Goal: Communication & Community: Answer question/provide support

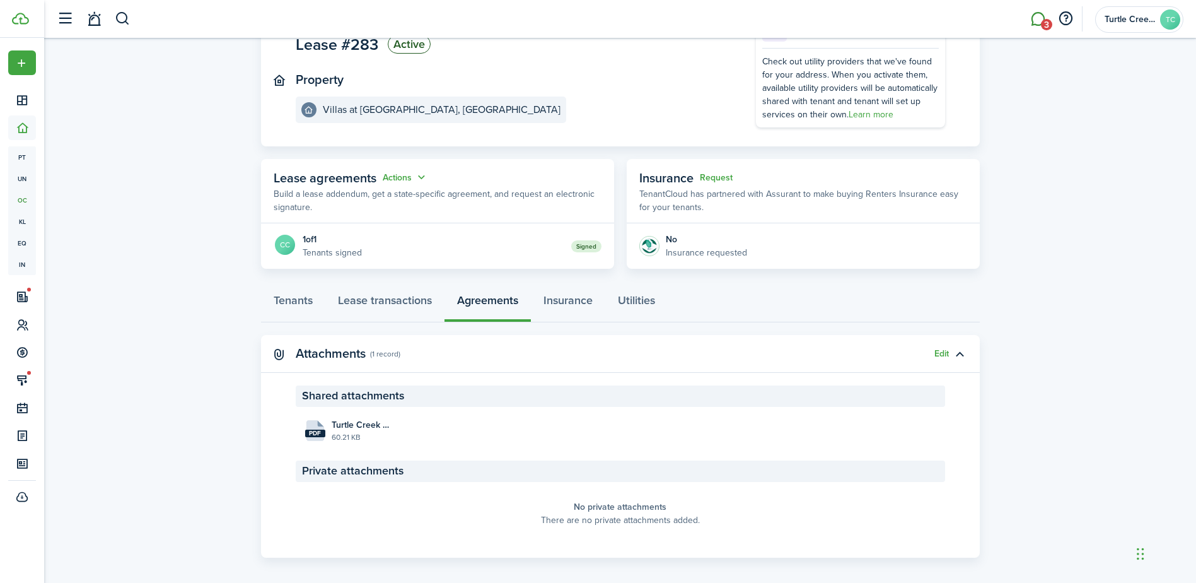
click at [1040, 26] on link "3" at bounding box center [1038, 19] width 24 height 32
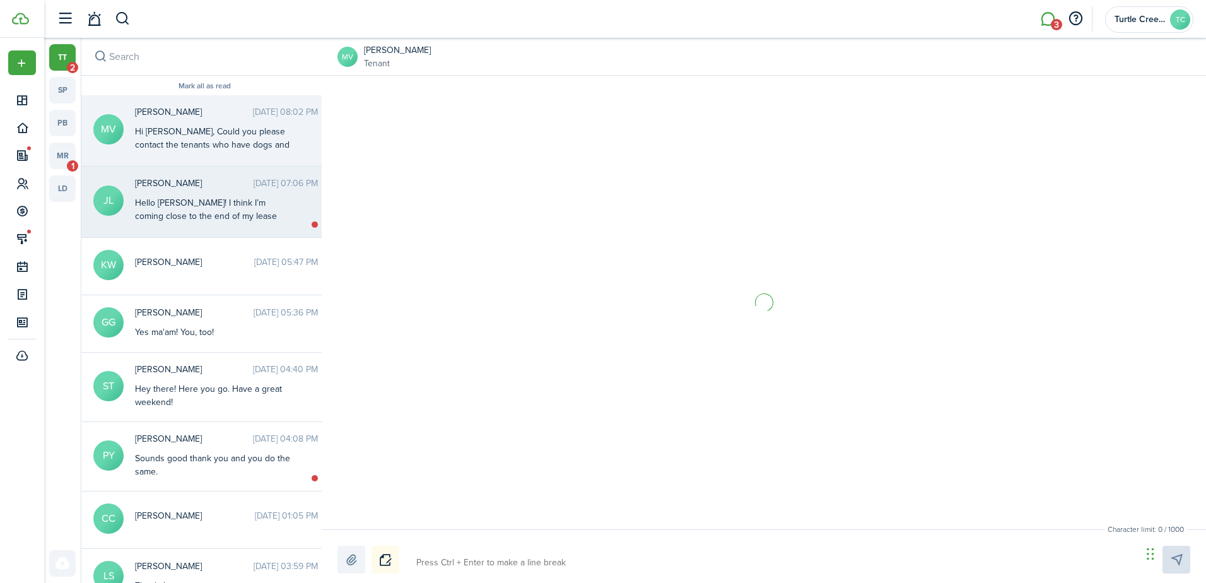
scroll to position [556, 0]
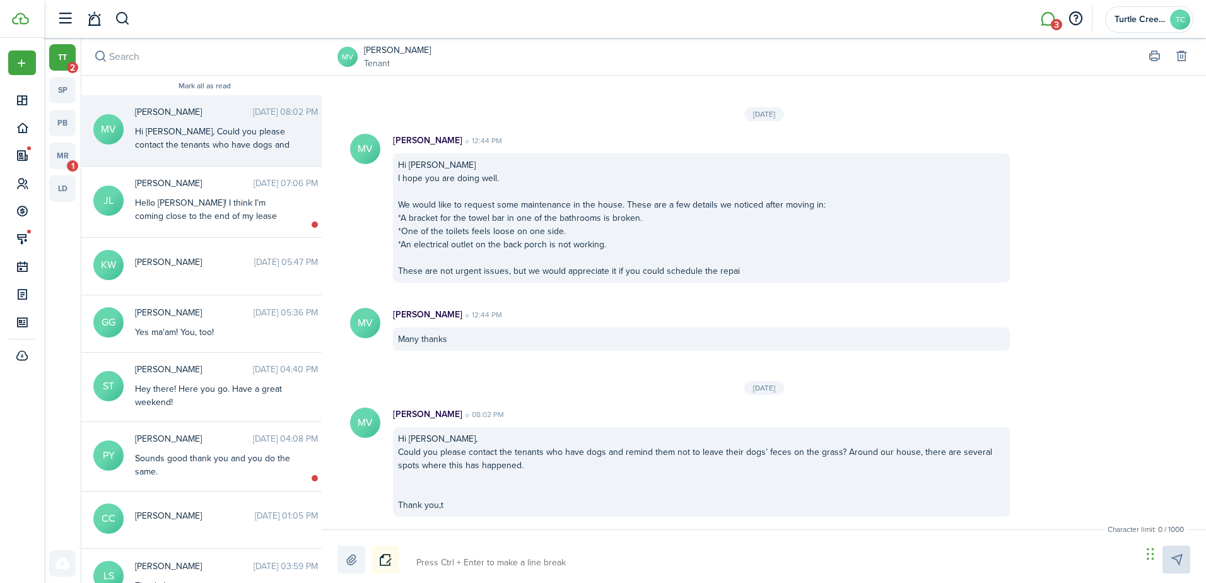
click at [595, 552] on textarea at bounding box center [774, 562] width 725 height 21
type textarea "H"
type textarea "He"
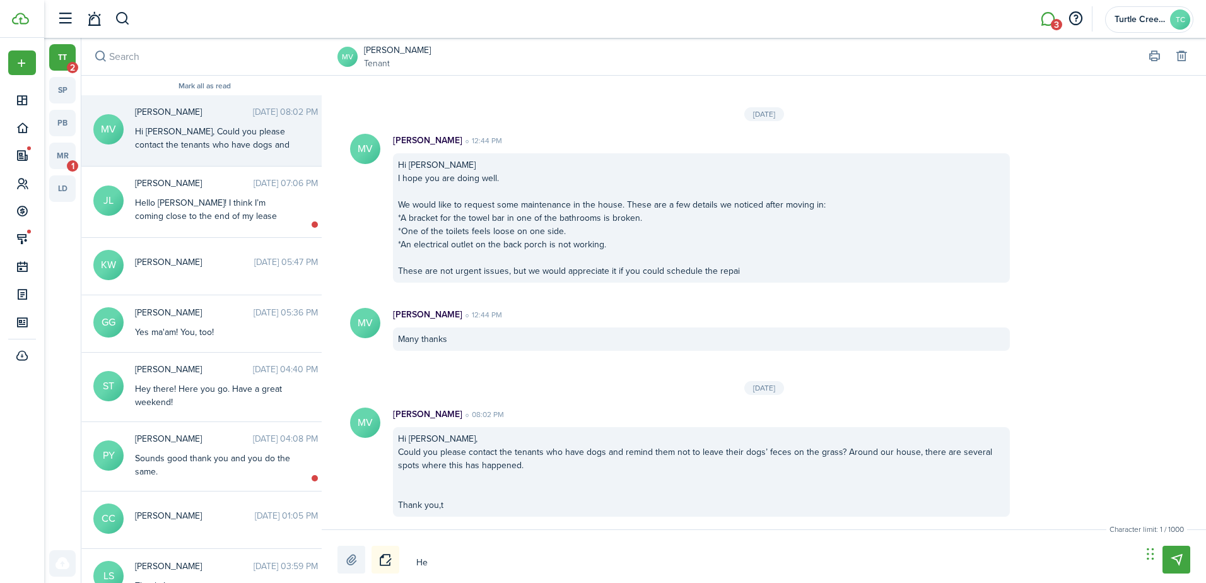
type textarea "Hel"
type textarea "Hell"
type textarea "Hello"
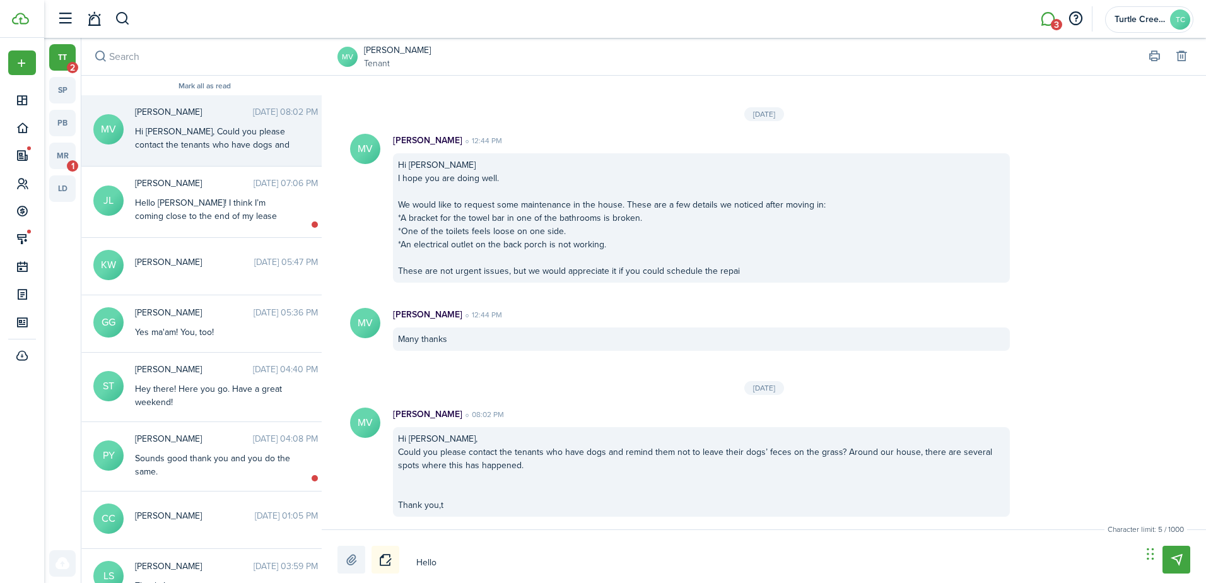
type textarea "Hello"
type textarea "Hello t"
type textarea "Hello to"
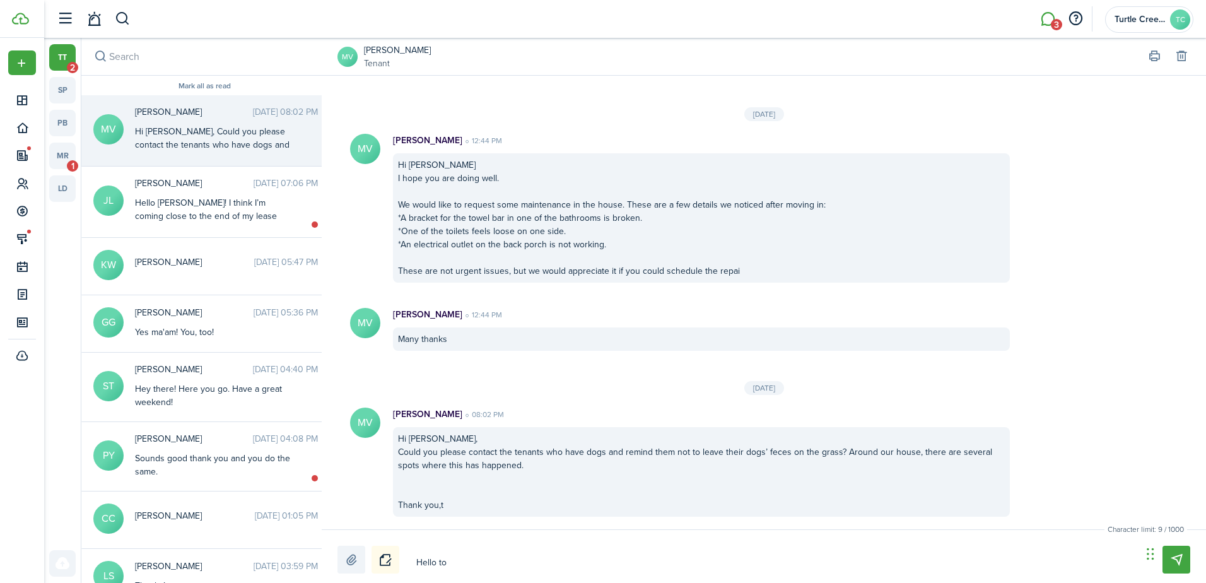
type textarea "Hello to"
type textarea "Hello to y"
type textarea "Hello to yo"
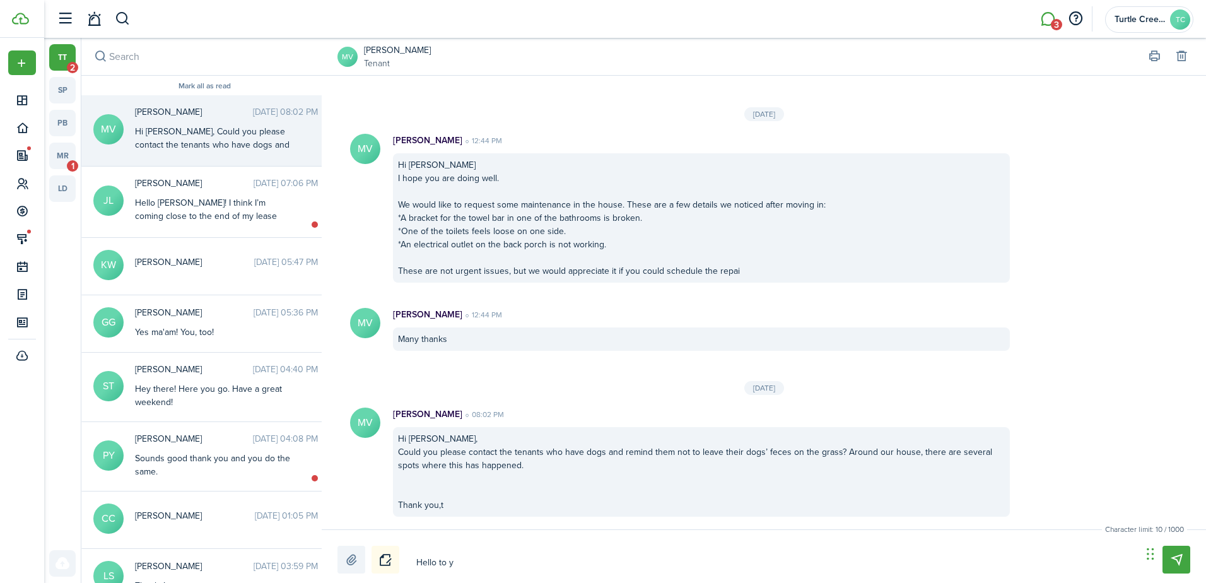
type textarea "Hello to yo"
type textarea "Hello to you"
type textarea "Hello to you!"
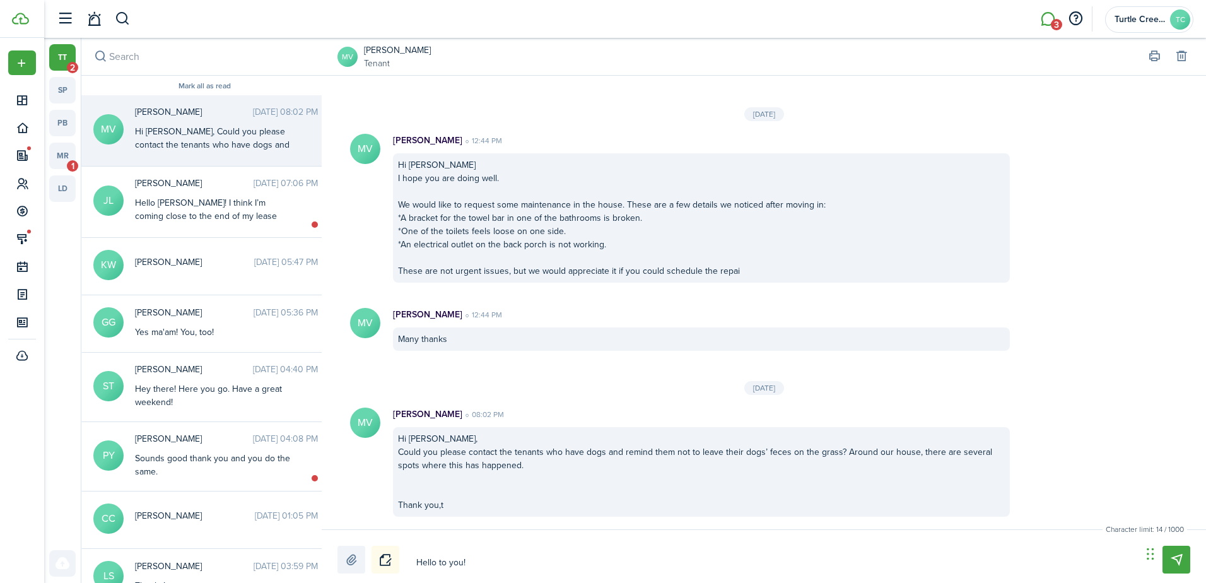
type textarea "Hello to you!"
type textarea "Hello to you! T"
type textarea "Hello to you! Th"
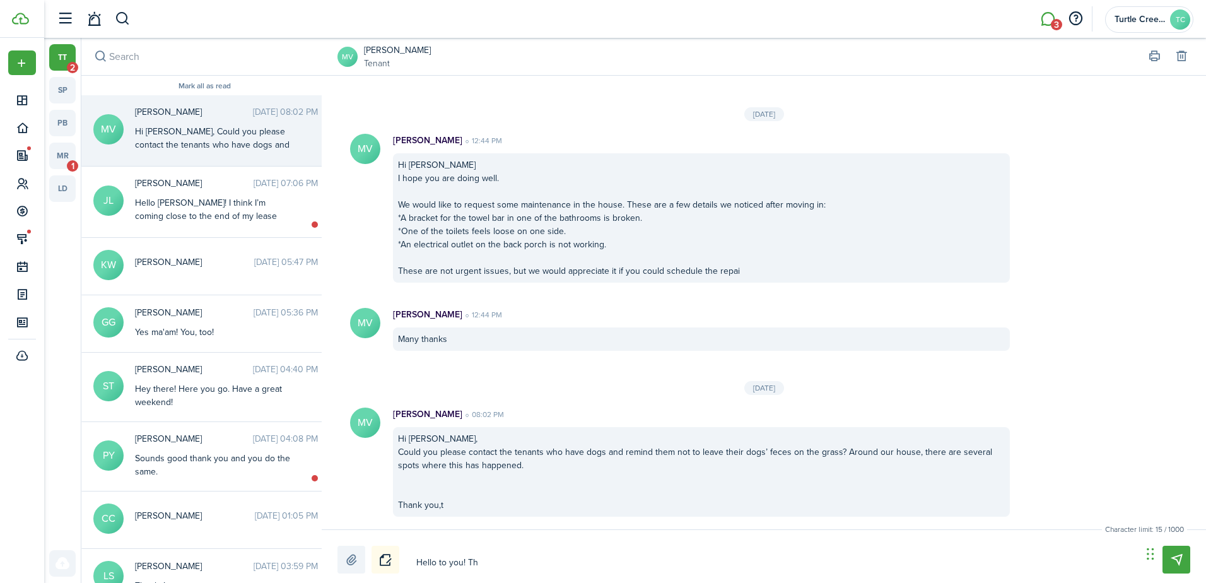
type textarea "Hello to you! Th"
type textarea "Hello to you! Tha"
type textarea "Hello to you! Than"
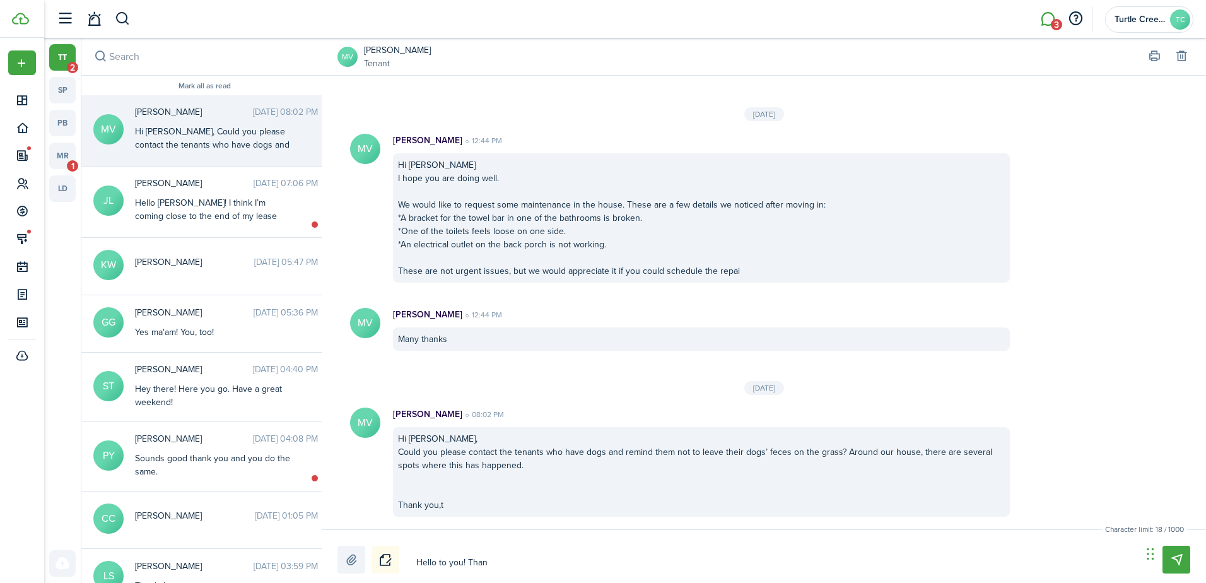
type textarea "Hello to you! Thank"
type textarea "Hello to you! Thank y"
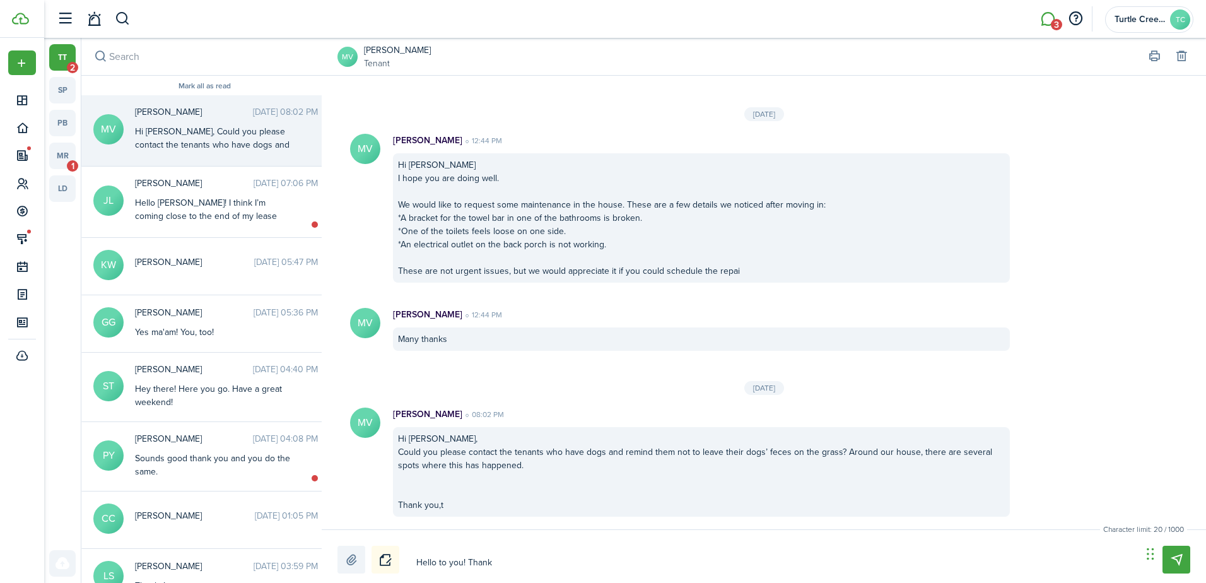
type textarea "Hello to you! Thank y"
type textarea "Hello to you! Thank yo"
type textarea "Hello to you! Thank you"
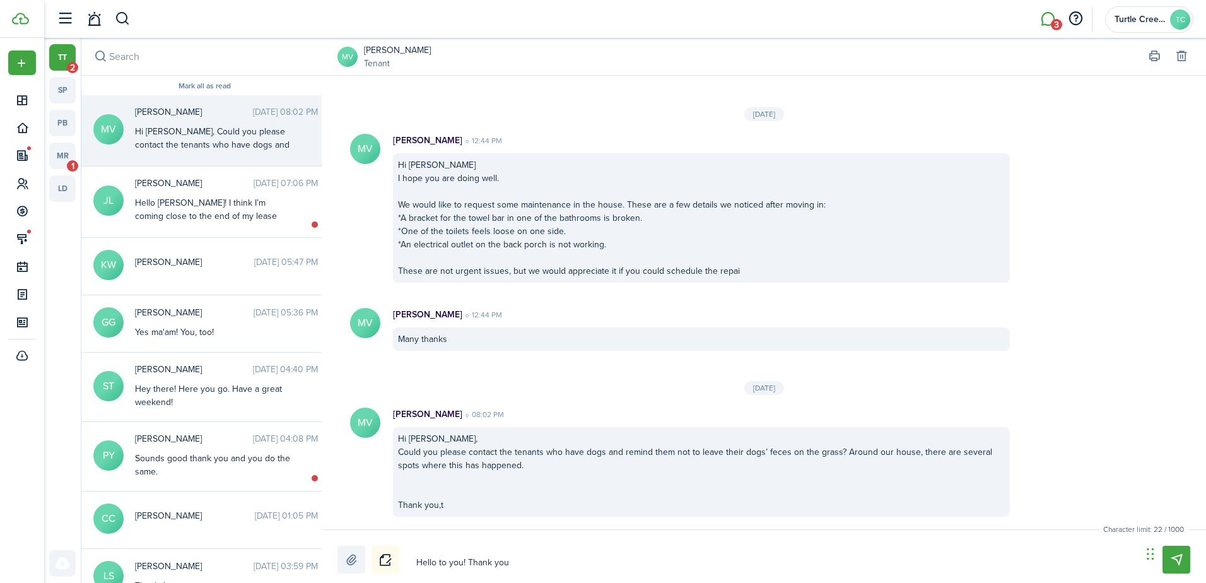
type textarea "Hello to you! Thank you"
type textarea "Hello to you! Thank you f"
type textarea "Hello to you! Thank you fo"
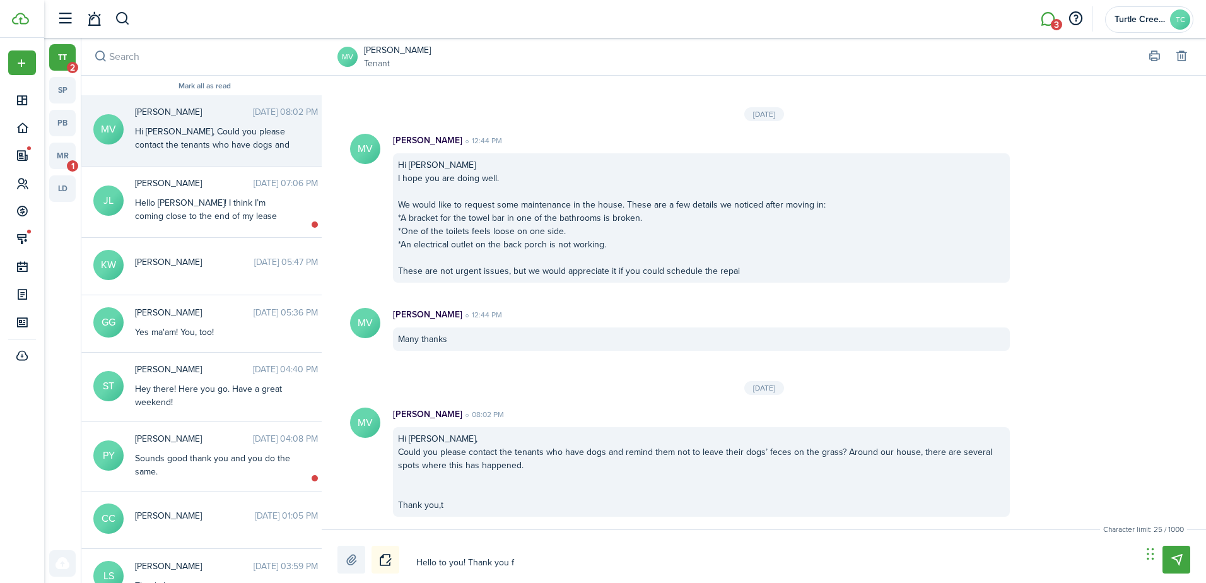
type textarea "Hello to you! Thank you fo"
type textarea "Hello to you! Thank you for"
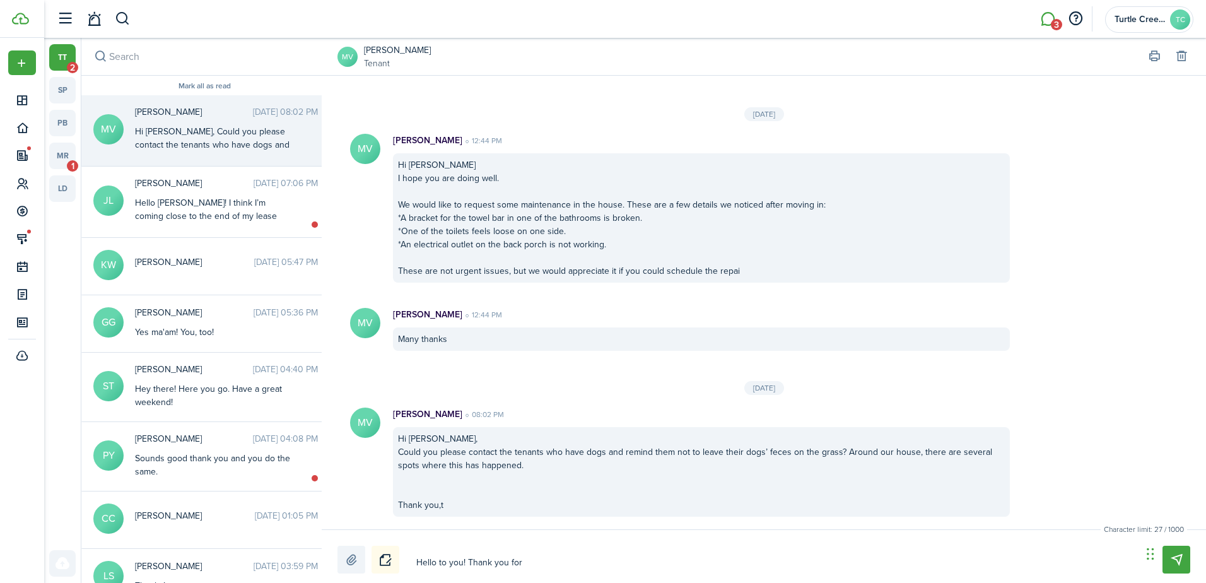
type textarea "Hello to you! Thank you for r"
type textarea "Hello to you! Thank you for re"
type textarea "Hello to you! Thank you for [PERSON_NAME]"
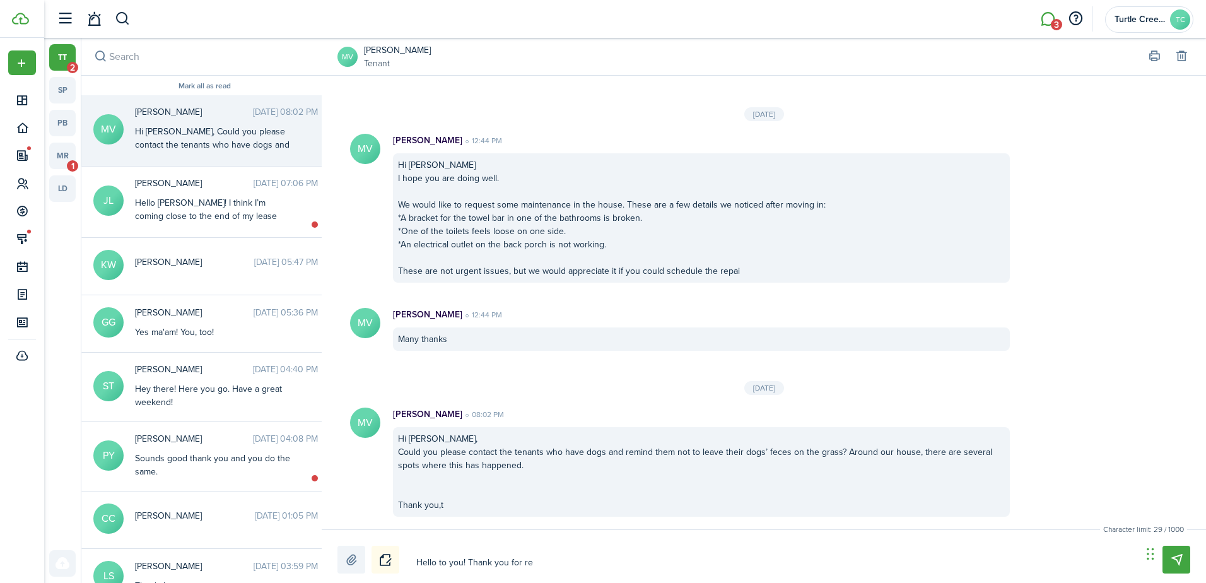
type textarea "Hello to you! Thank you for [PERSON_NAME]"
type textarea "Hello to you! Thank you for reac"
type textarea "Hello to you! Thank you for reach"
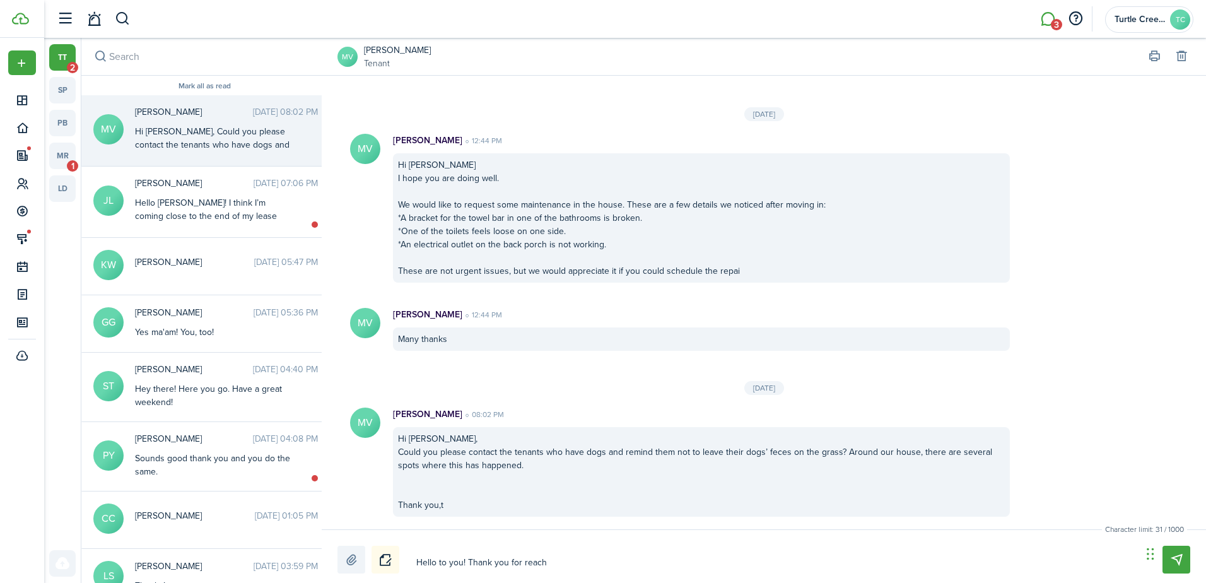
type textarea "Hello to you! Thank you for reachi"
type textarea "Hello to you! Thank you for reachin"
type textarea "Hello to you! Thank you for reaching"
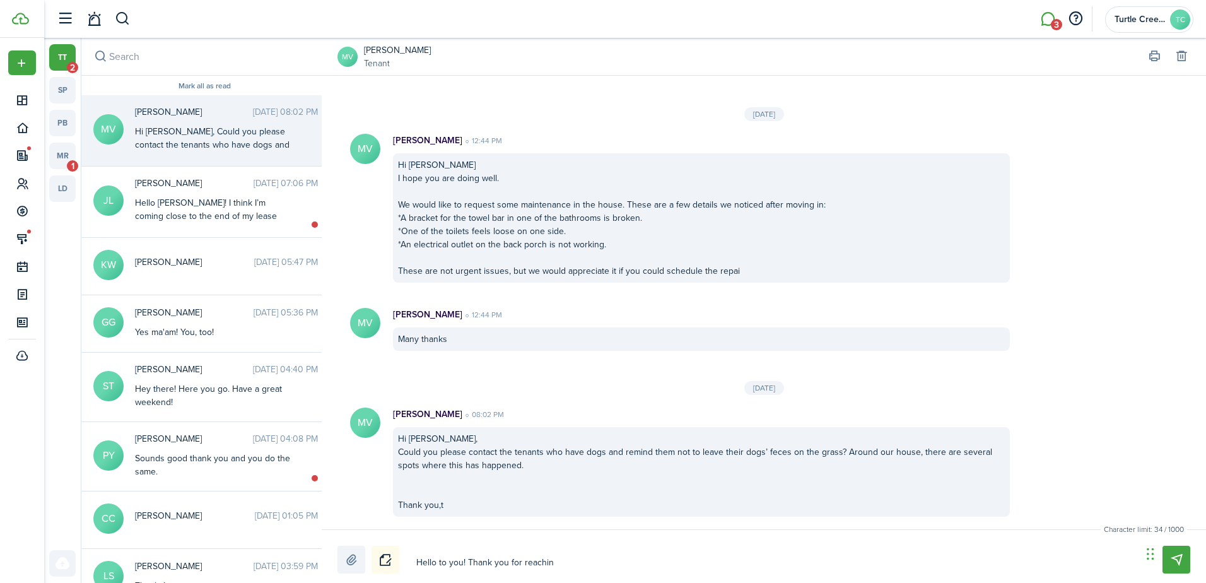
type textarea "Hello to you! Thank you for reaching"
type textarea "Hello to you! Thank you for reachingo"
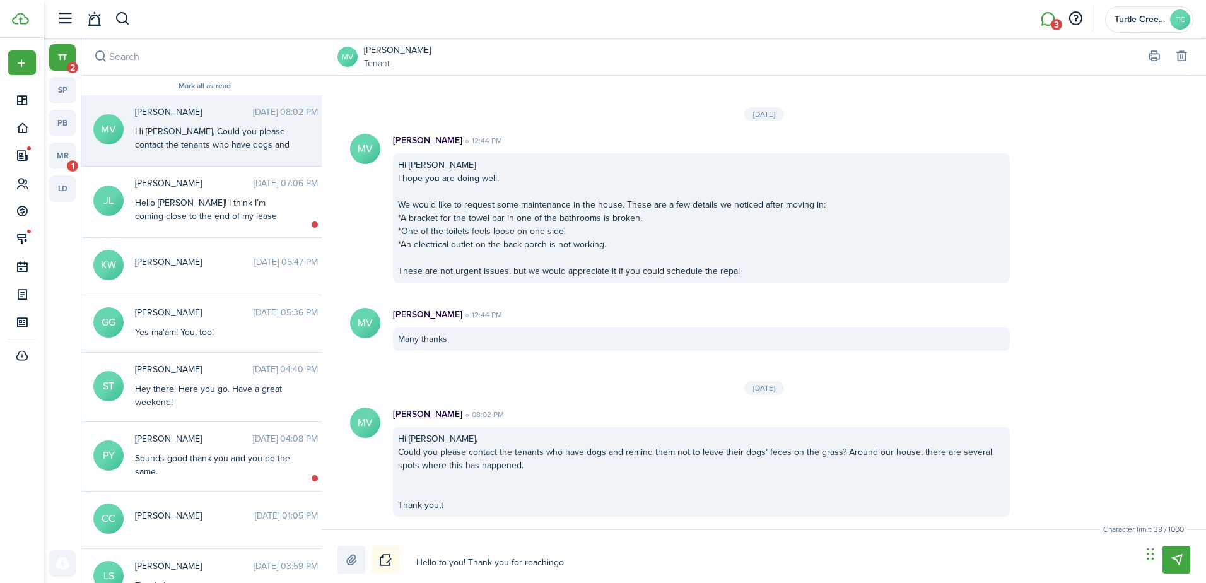
type textarea "Hello to you! Thank you for reachingo"
type textarea "Hello to you! Thank you for reaching"
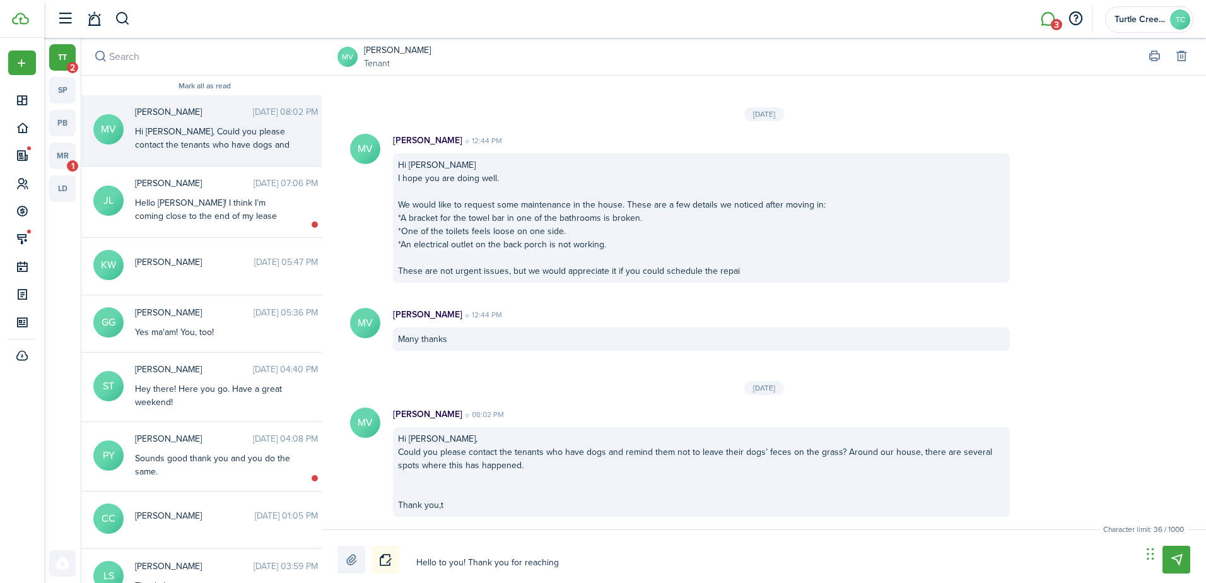
type textarea "Hello to you! Thank you for reaching"
type textarea "Hello to you! Thank you for reaching o"
type textarea "Hello to you! Thank you for reaching ou"
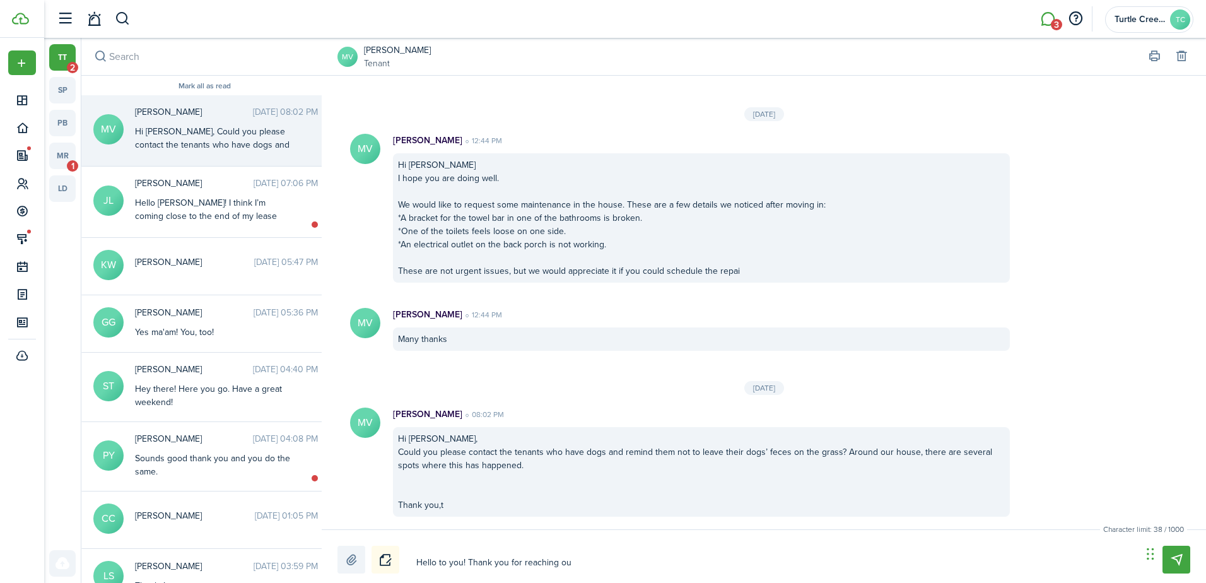
type textarea "Hello to you! Thank you for reaching out"
type textarea "Hello to you! Thank you for reaching out a"
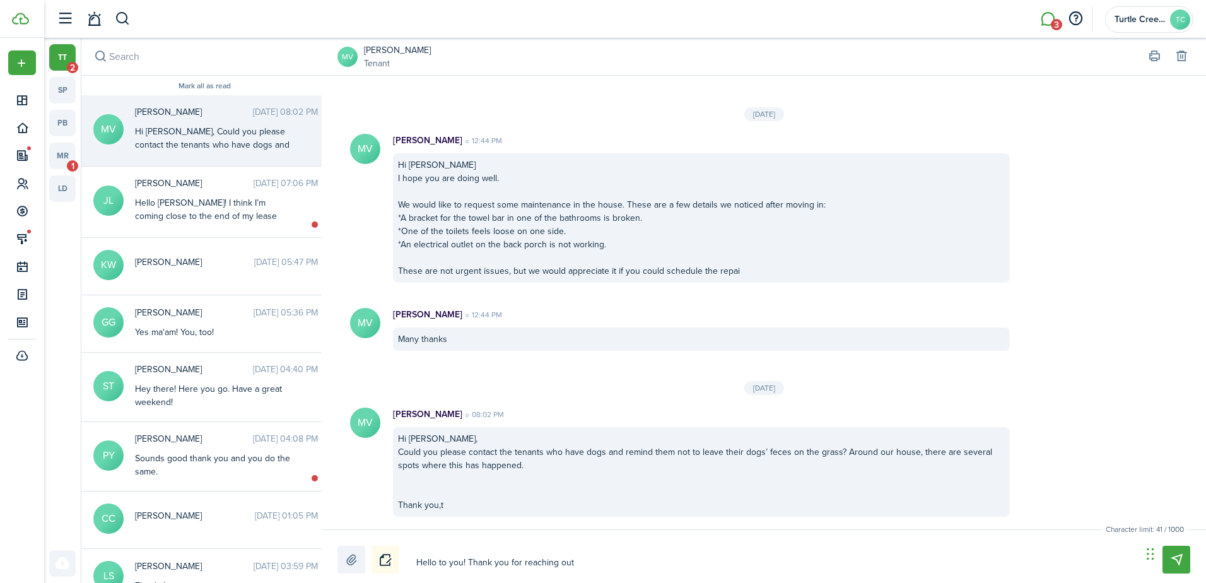
type textarea "Hello to you! Thank you for reaching out a"
type textarea "Hello to you! Thank you for reaching out ab"
type textarea "Hello to you! Thank you for reaching out abo"
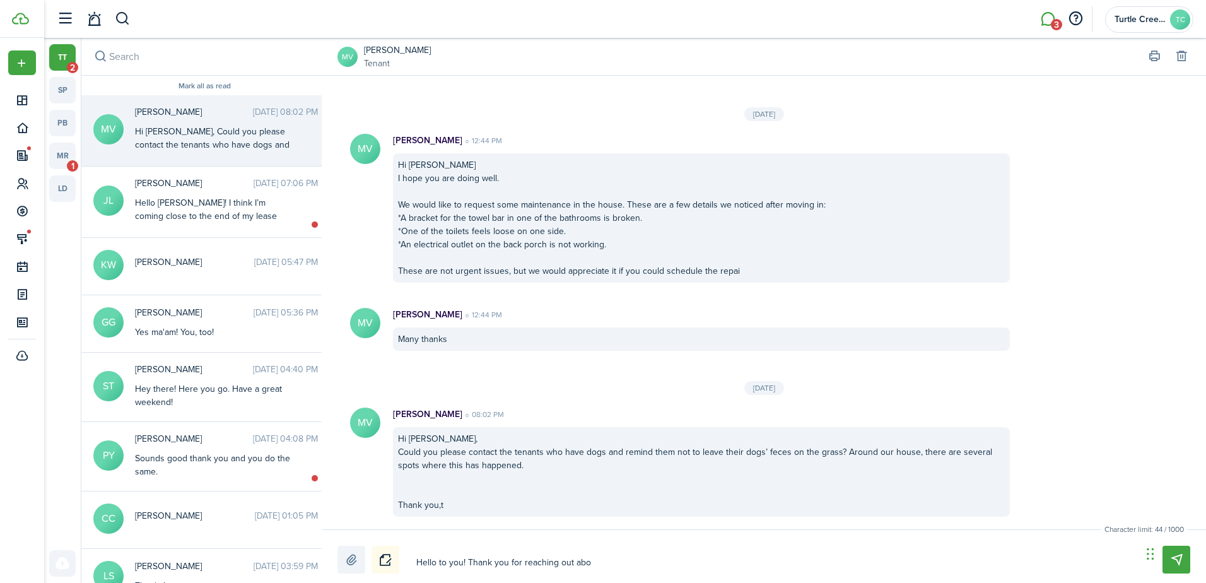
type textarea "Hello to you! Thank you for reaching out abou"
type textarea "Hello to you! Thank you for reaching out about"
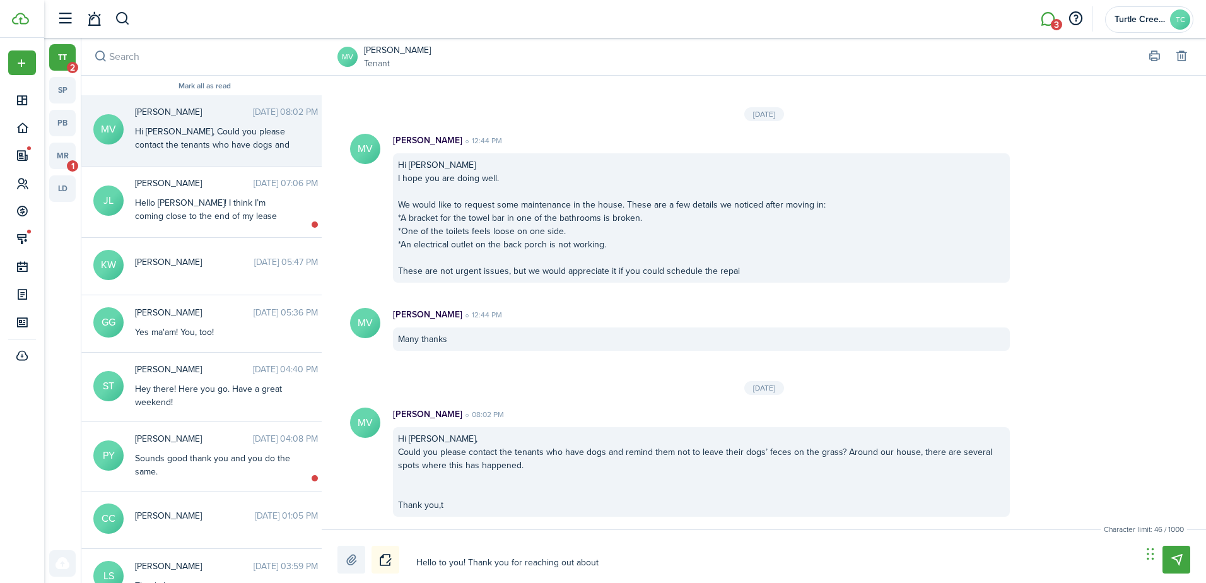
type textarea "Hello to you! Thank you for reaching out about"
type textarea "Hello to you! Thank you for reaching out about t"
type textarea "Hello to you! Thank you for reaching out about th"
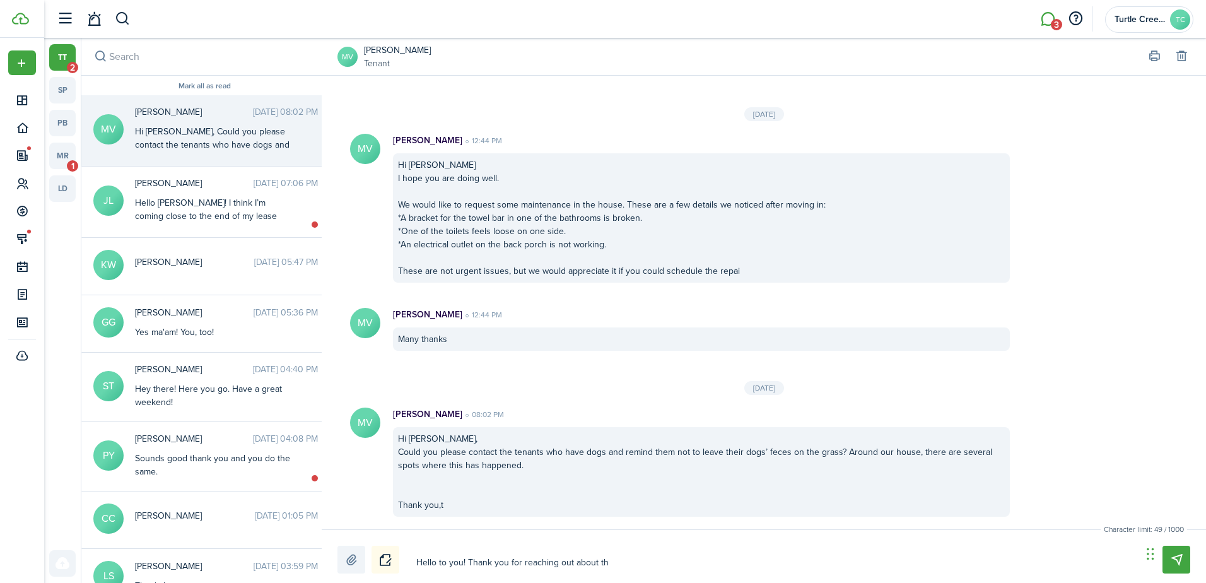
type textarea "Hello to you! Thank you for reaching out about tho"
type textarea "Hello to you! Thank you for reaching out about thoso"
type textarea "Hello to you! Thank you for reaching out about [PERSON_NAME]"
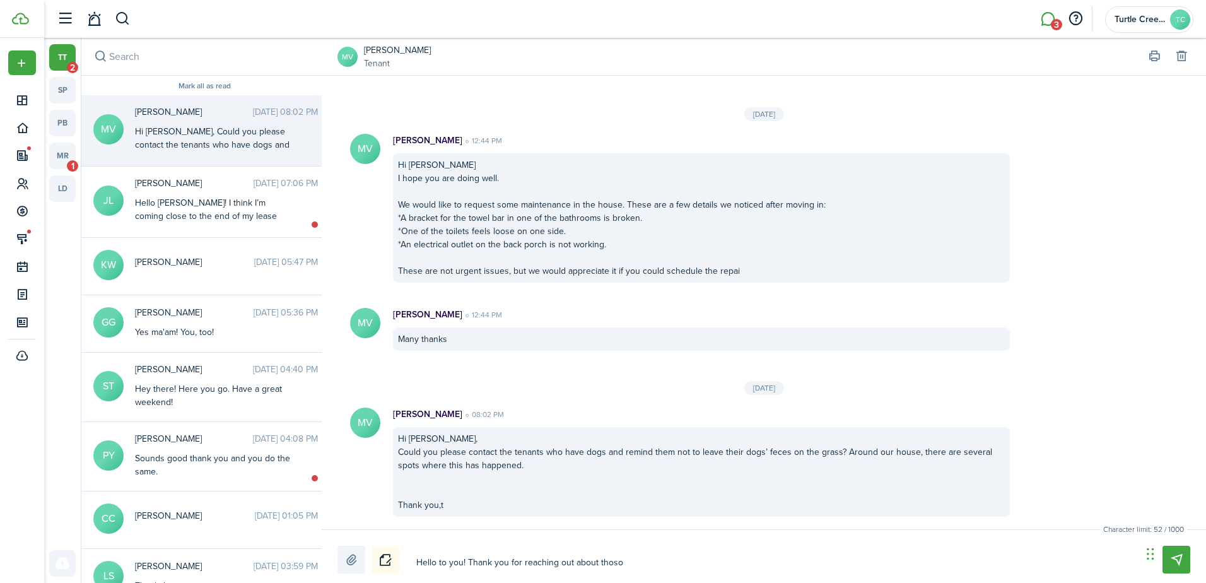
type textarea "Hello to you! Thank you for reaching out about [PERSON_NAME]"
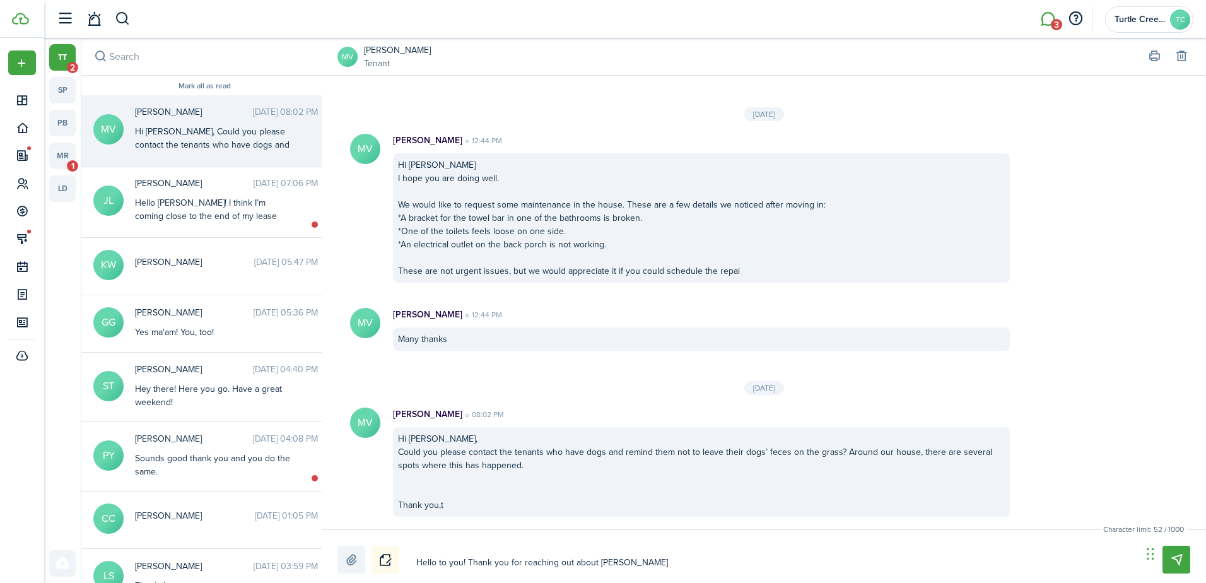
type textarea "Hello to you! Thank you for reaching out about thoso"
type textarea "Hello to you! Thank you for reaching out about [PERSON_NAME]"
type textarea "Hello to you! Thank you for reaching out about those"
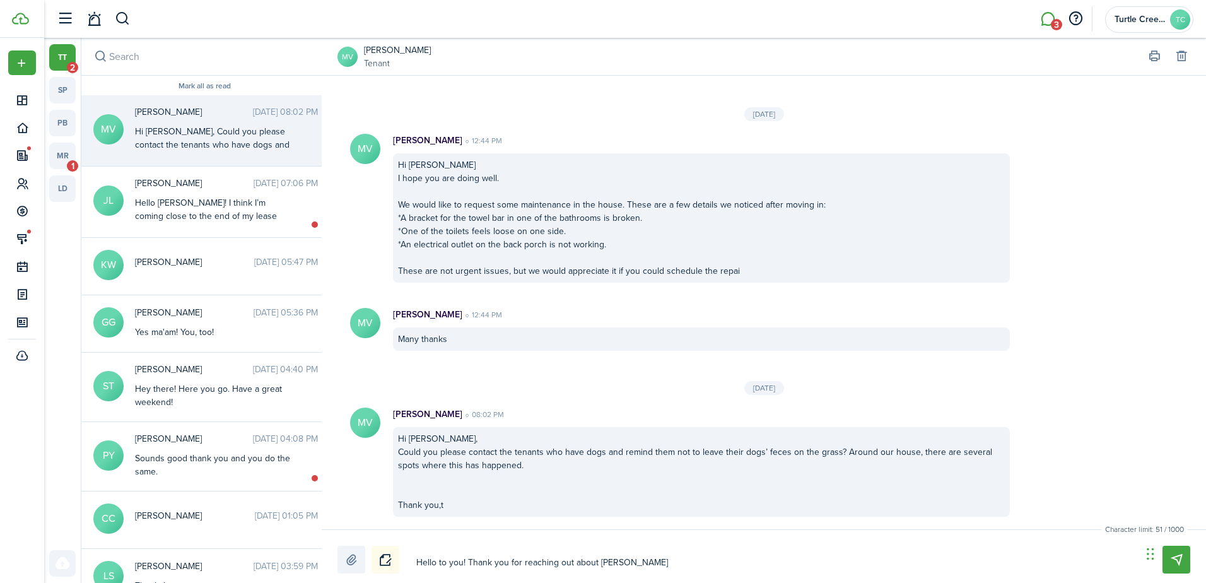
type textarea "Hello to you! Thank you for reaching out about those"
type textarea "Hello to you! Thank you for reaching out about those m"
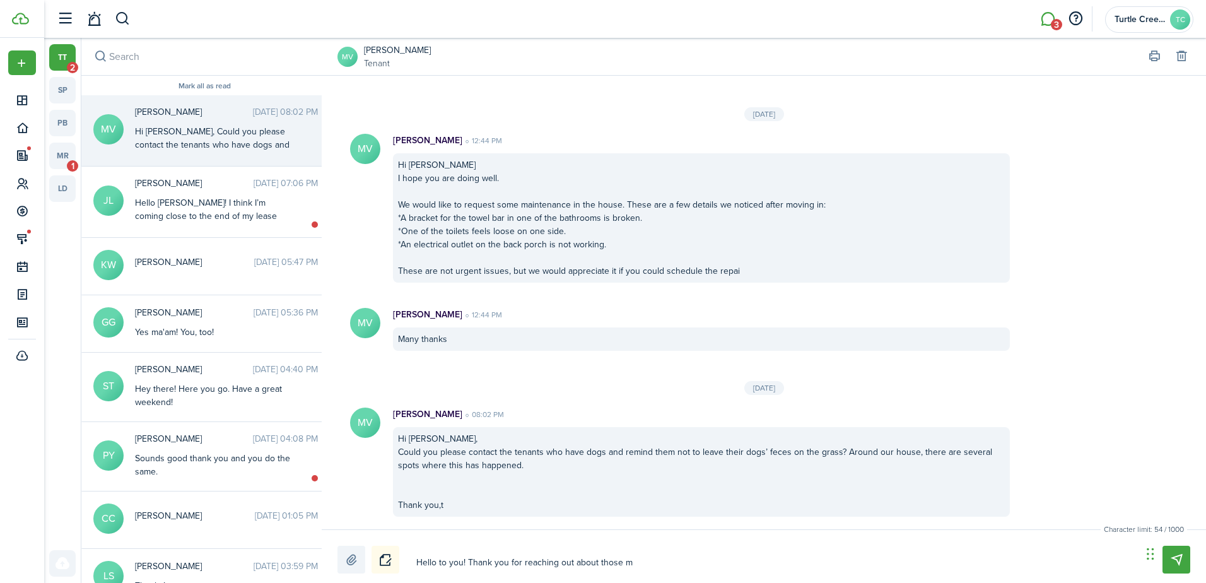
type textarea "Hello to you! Thank you for reaching out about those ma"
type textarea "Hello to you! Thank you for reaching out about those mai"
type textarea "Hello to you! Thank you for reaching out about those main"
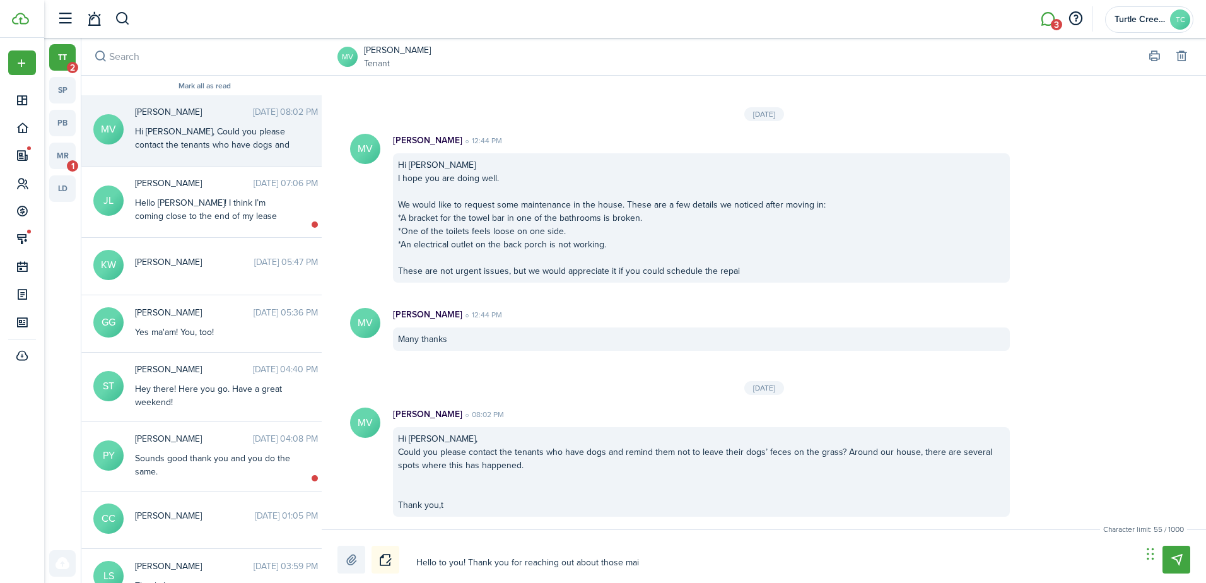
type textarea "Hello to you! Thank you for reaching out about those main"
type textarea "Hello to you! Thank you for reaching out about those maint"
type textarea "Hello to you! Thank you for reaching out about those mainte"
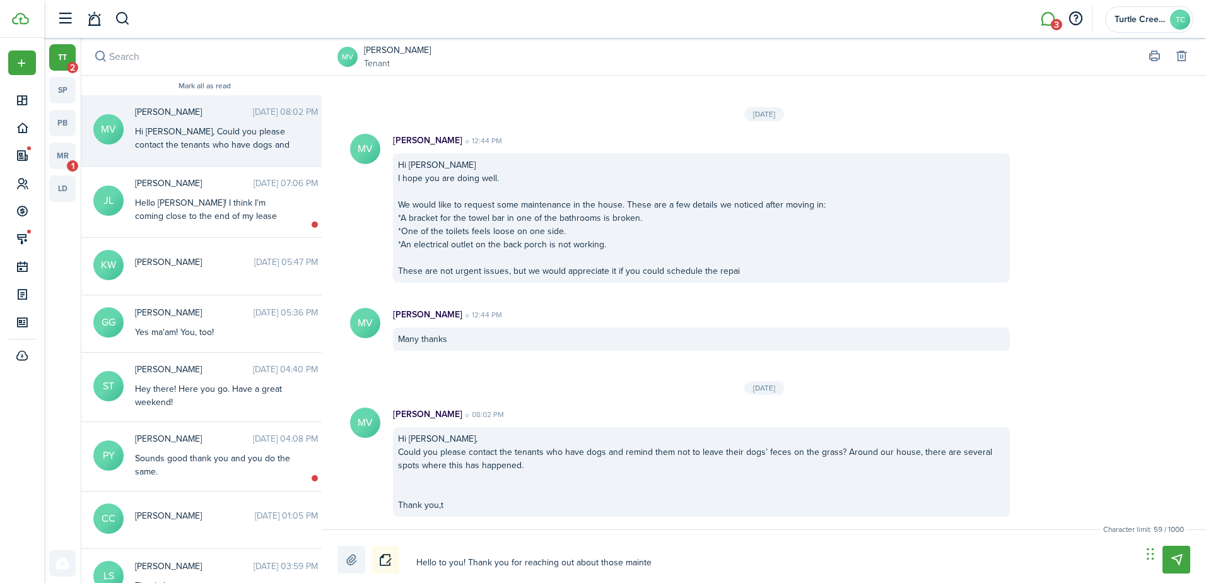
type textarea "Hello to you! Thank you for reaching out about those mainten"
type textarea "Hello to you! Thank you for reaching out about those maintena"
type textarea "Hello to you! Thank you for reaching out about those maintenan"
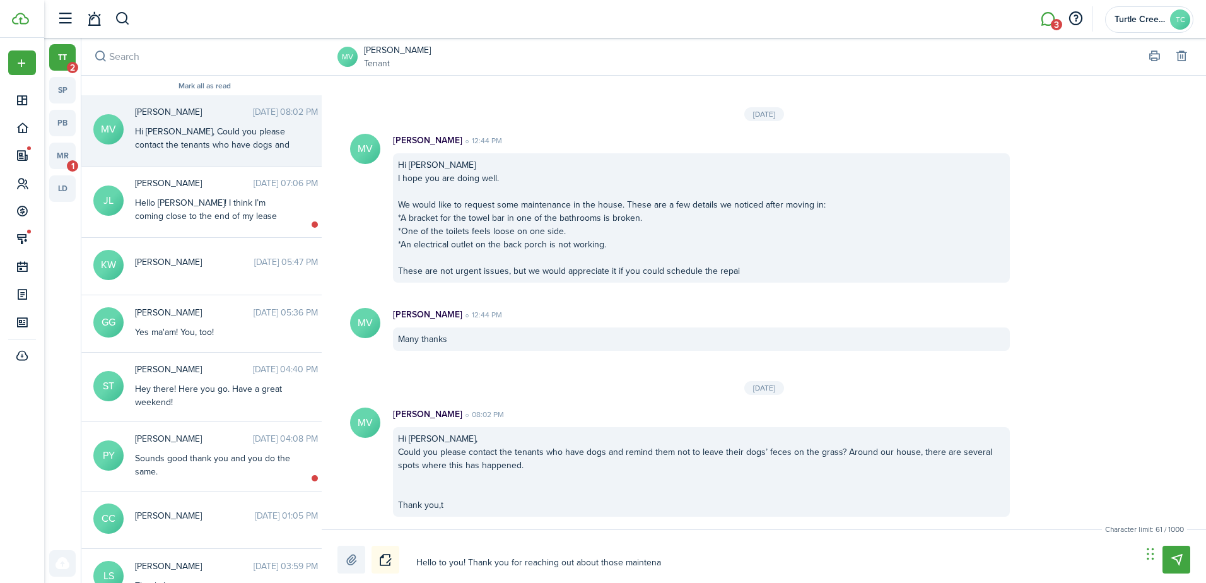
type textarea "Hello to you! Thank you for reaching out about those maintenan"
type textarea "Hello to you! Thank you for reaching out about those maintenanc"
type textarea "Hello to you! Thank you for reaching out about those maintenance"
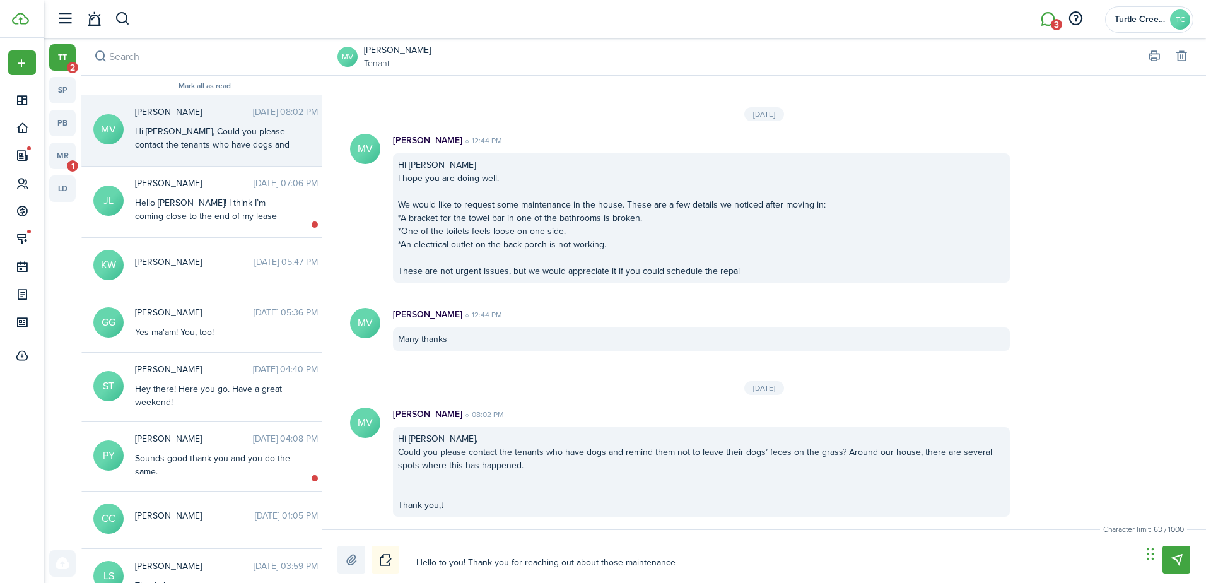
type textarea "Hello to you! Thank you for reaching out about those maintenance"
type textarea "Hello to you! Thank you for reaching out about those maintenance i"
type textarea "Hello to you! Thank you for reaching out about those maintenance is"
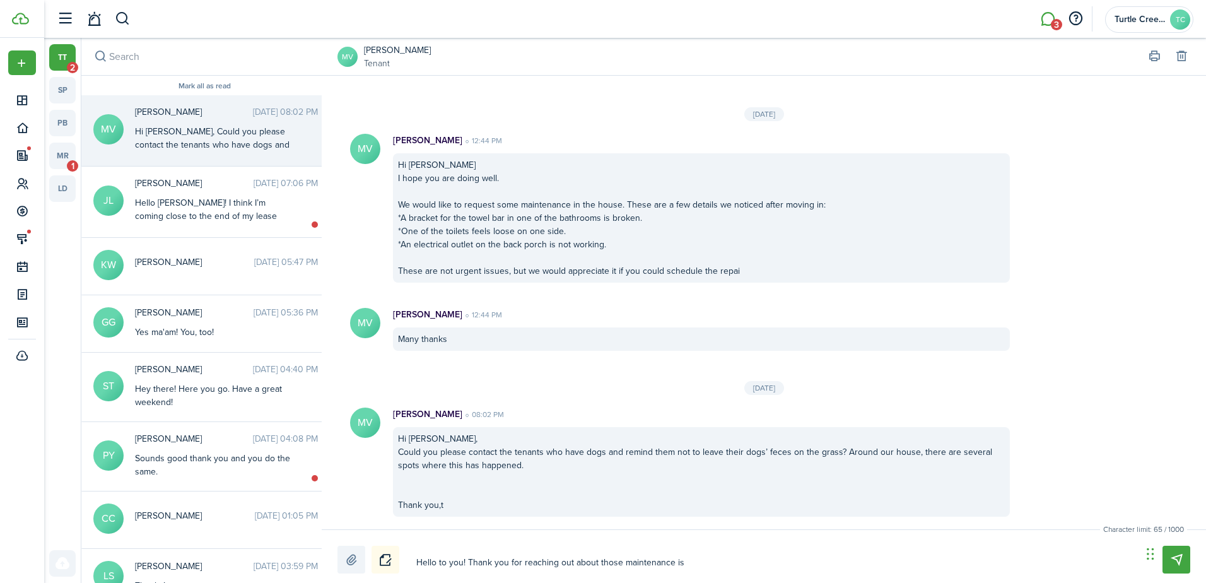
type textarea "Hello to you! Thank you for reaching out about those maintenance is"
type textarea "Hello to you! Thank you for reaching out about those maintenance iss"
type textarea "Hello to you! Thank you for reaching out about those maintenance isse"
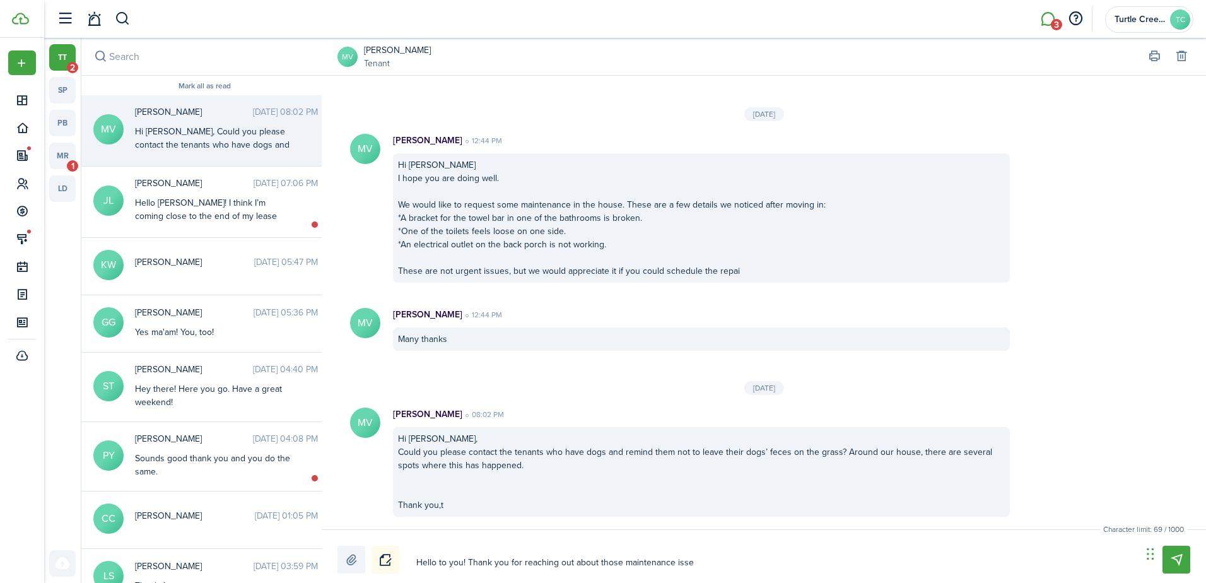
type textarea "Hello to you! Thank you for reaching out about those maintenance iss"
type textarea "Hello to you! Thank you for reaching out about those maintenance issu"
type textarea "Hello to you! Thank you for reaching out about those maintenance issue"
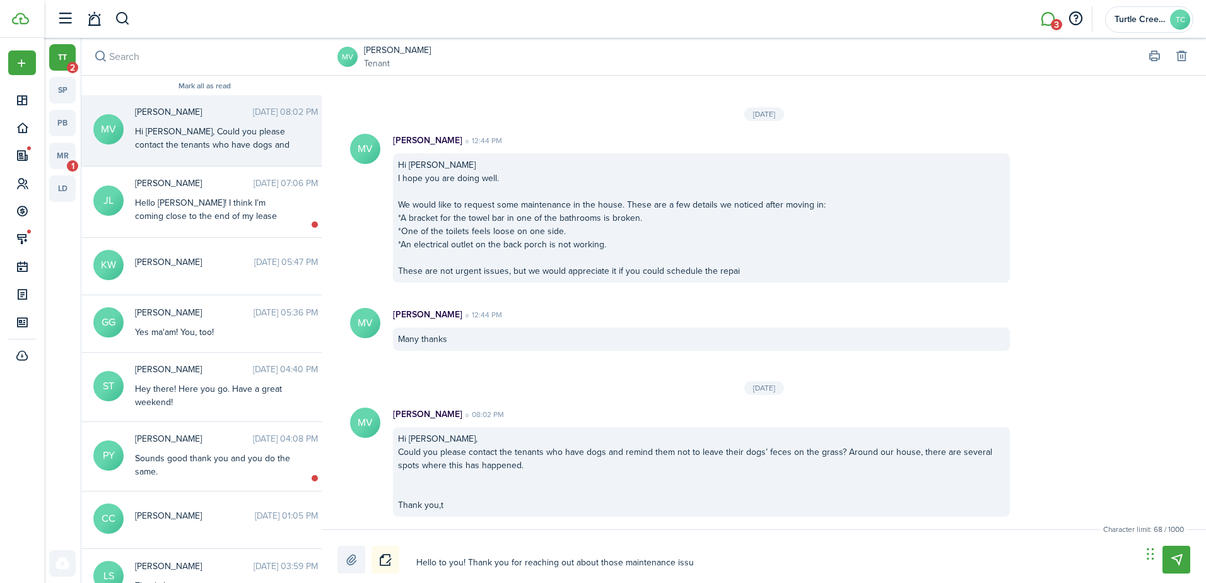
type textarea "Hello to you! Thank you for reaching out about those maintenance issue"
type textarea "Hello to you! Thank you for reaching out about those maintenance issues"
type textarea "Hello to you! Thank you for reaching out about those maintenance issues."
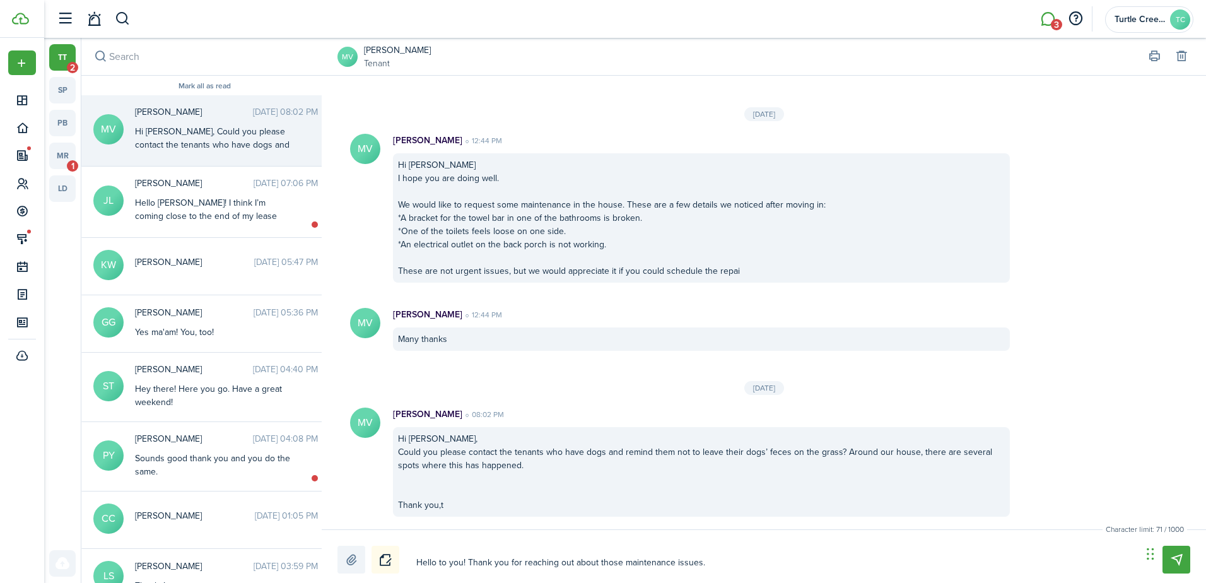
type textarea "Hello to you! Thank you for reaching out about those maintenance issues."
type textarea "Hello to you! Thank you for reaching out about those maintenance issues. W"
type textarea "Hello to you! Thank you for reaching out about those maintenance issues. We"
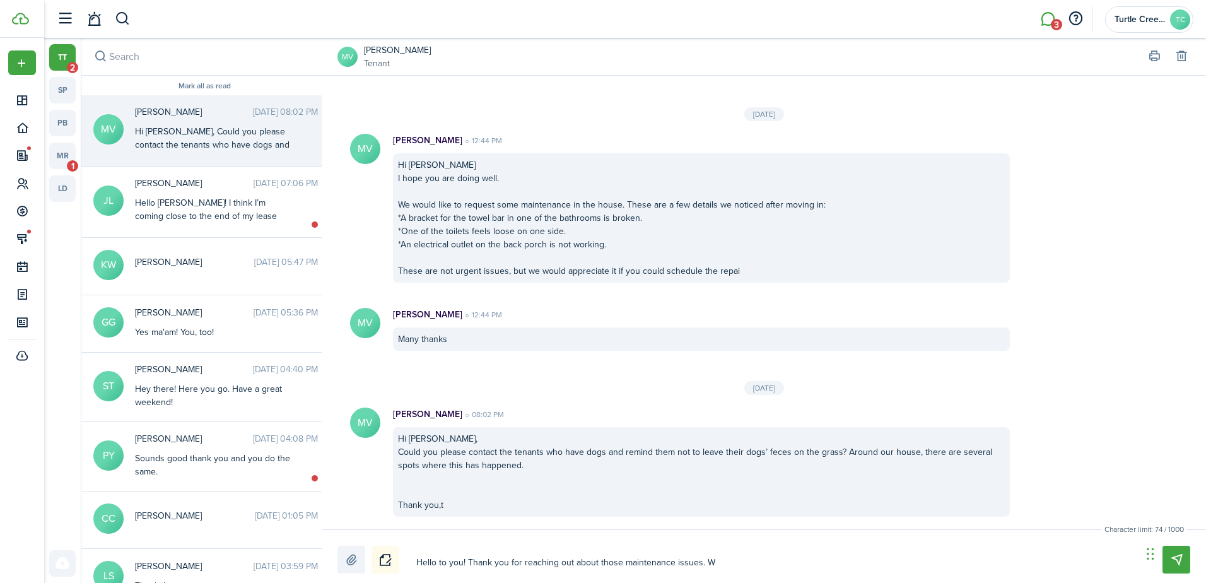
type textarea "Hello to you! Thank you for reaching out about those maintenance issues. We"
type textarea "Hello to you! Thank you for reaching out about those maintenance issues. We W"
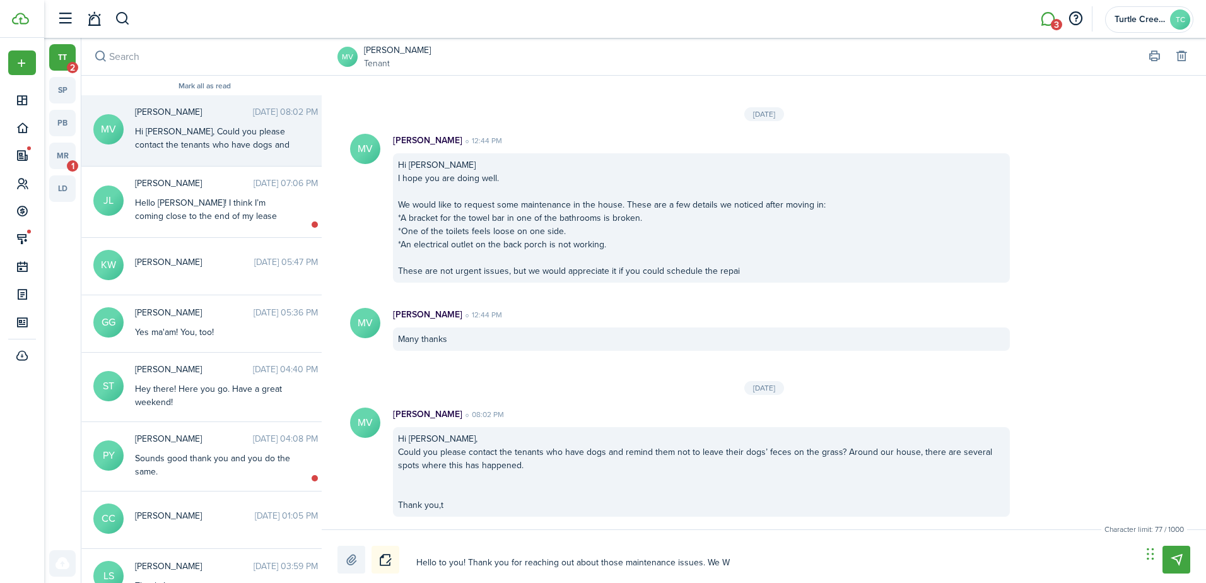
type textarea "Hello to you! Thank you for reaching out about those maintenance issues. We Wi"
type textarea "Hello to you! Thank you for reaching out about those maintenance issues. We Wil"
type textarea "Hello to you! Thank you for reaching out about those maintenance issues. We Will"
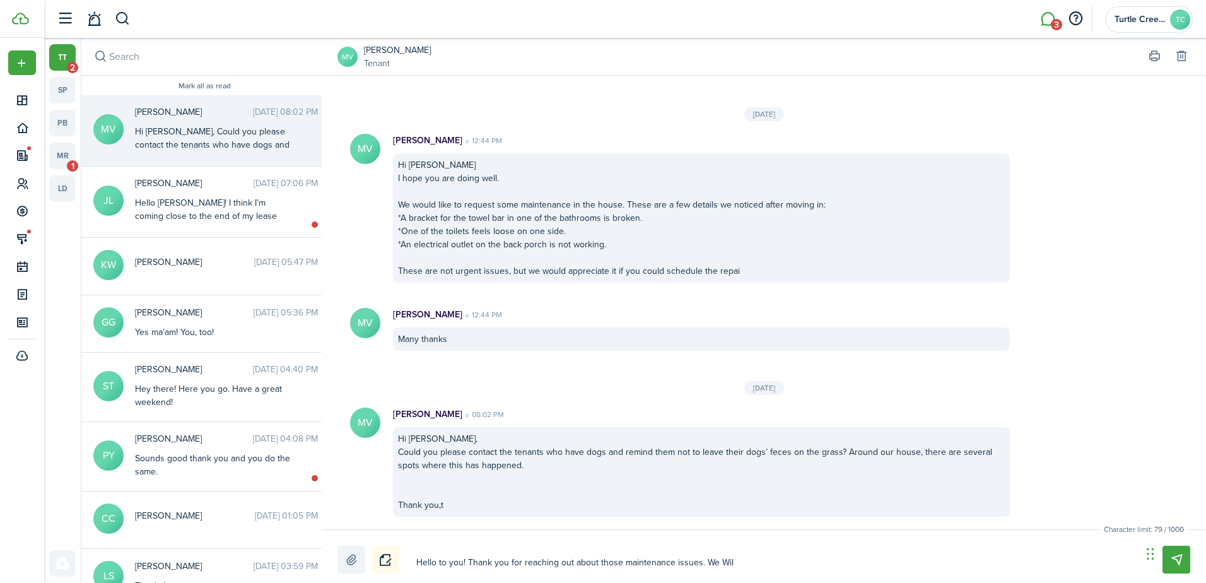
type textarea "Hello to you! Thank you for reaching out about those maintenance issues. We Will"
type textarea "Hello to you! Thank you for reaching out about those maintenance issues. We Wil…"
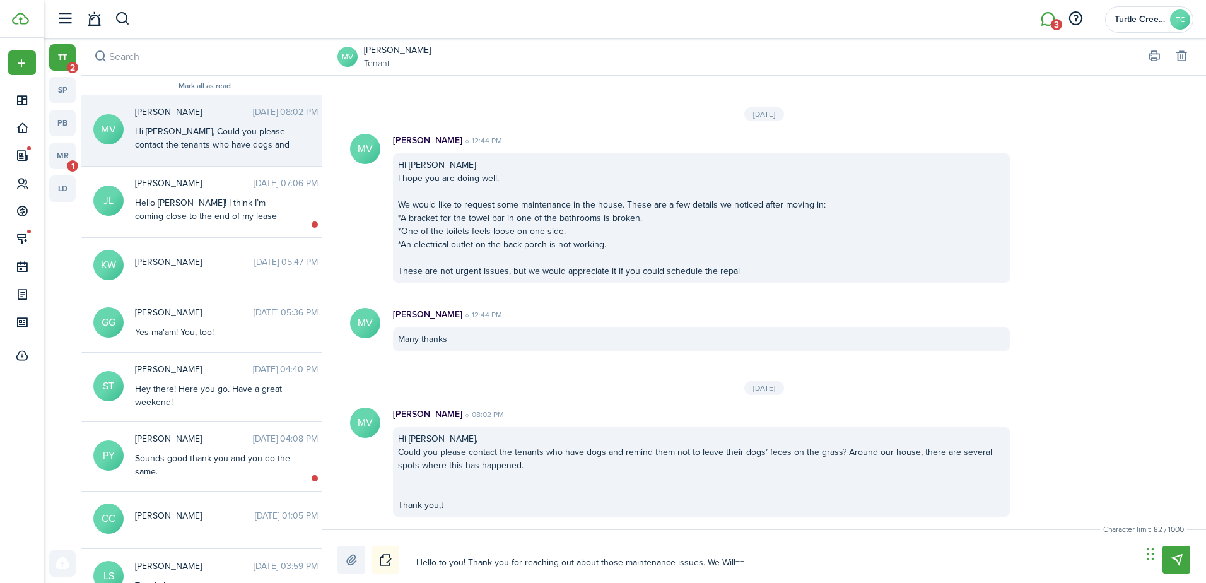
type textarea "Hello to you! Thank you for reaching out about those maintenance issues. We Wil…"
type textarea "Hello to you! Thank you for reaching out about those maintenance issues. We Will"
type textarea "Hello to you! Thank you for reaching out about those maintenance issues. We Wil"
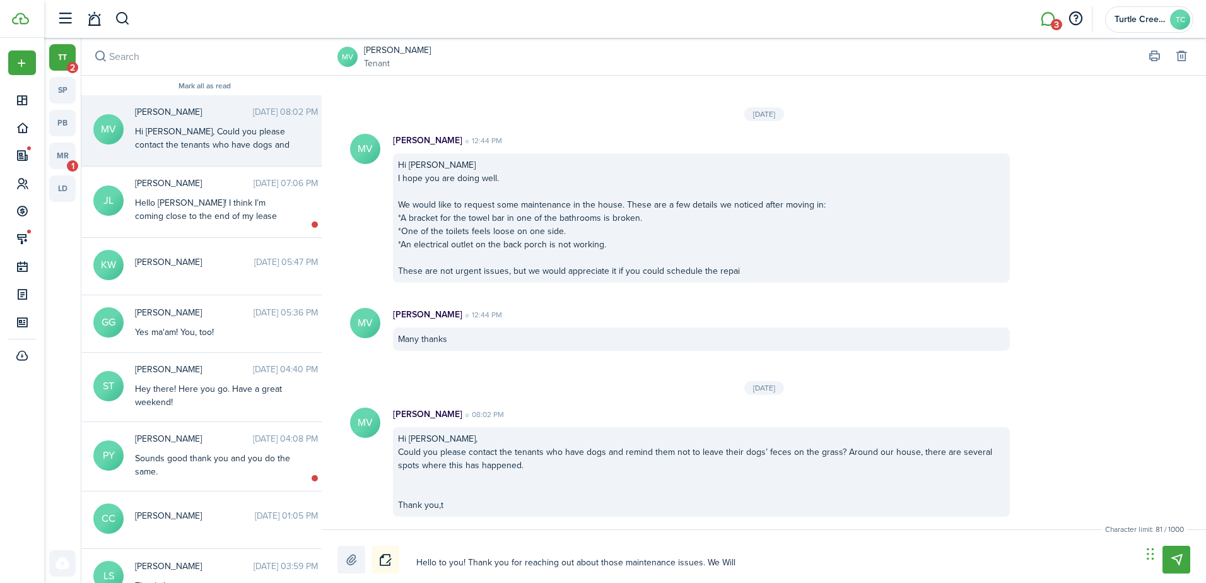
type textarea "Hello to you! Thank you for reaching out about those maintenance issues. We Wil"
type textarea "Hello to you! Thank you for reaching out about those maintenance issues. We Wi"
type textarea "Hello to you! Thank you for reaching out about those maintenance issues. We W"
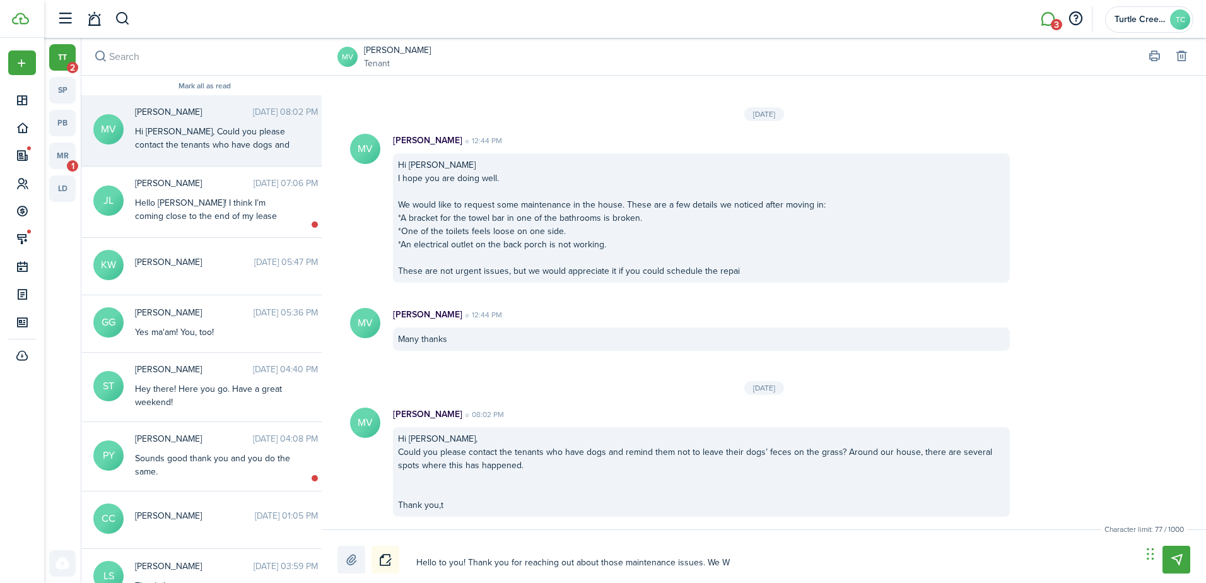
type textarea "Hello to you! Thank you for reaching out about those maintenance issues. We"
type textarea "Hello to you! Thank you for reaching out about those maintenance issues. We w"
type textarea "Hello to you! Thank you for reaching out about those maintenance issues. We wi"
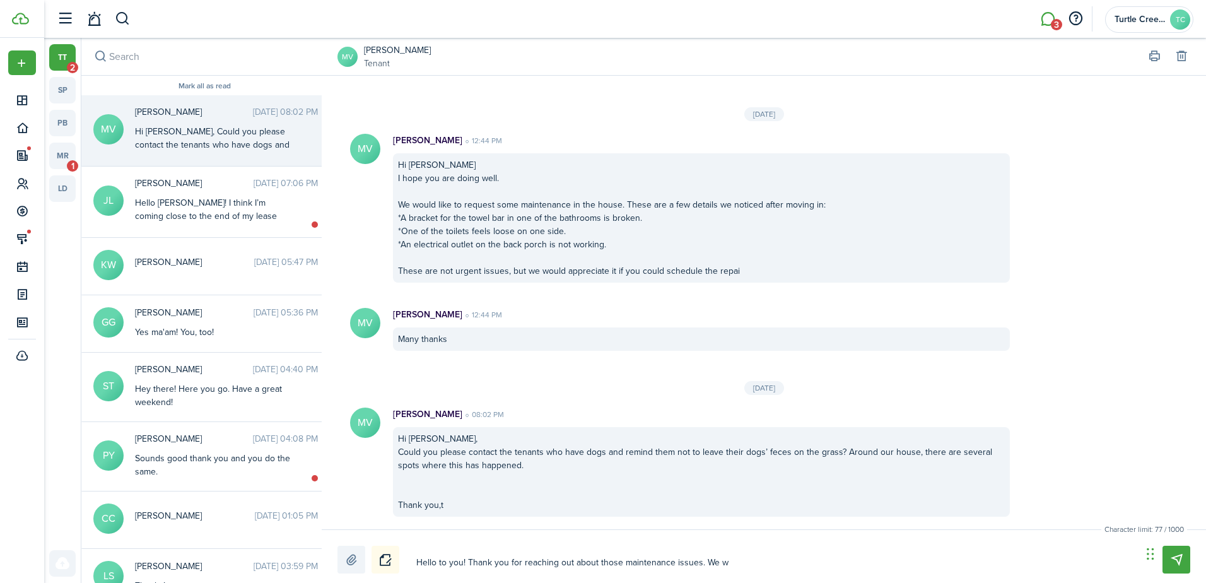
type textarea "Hello to you! Thank you for reaching out about those maintenance issues. We wi"
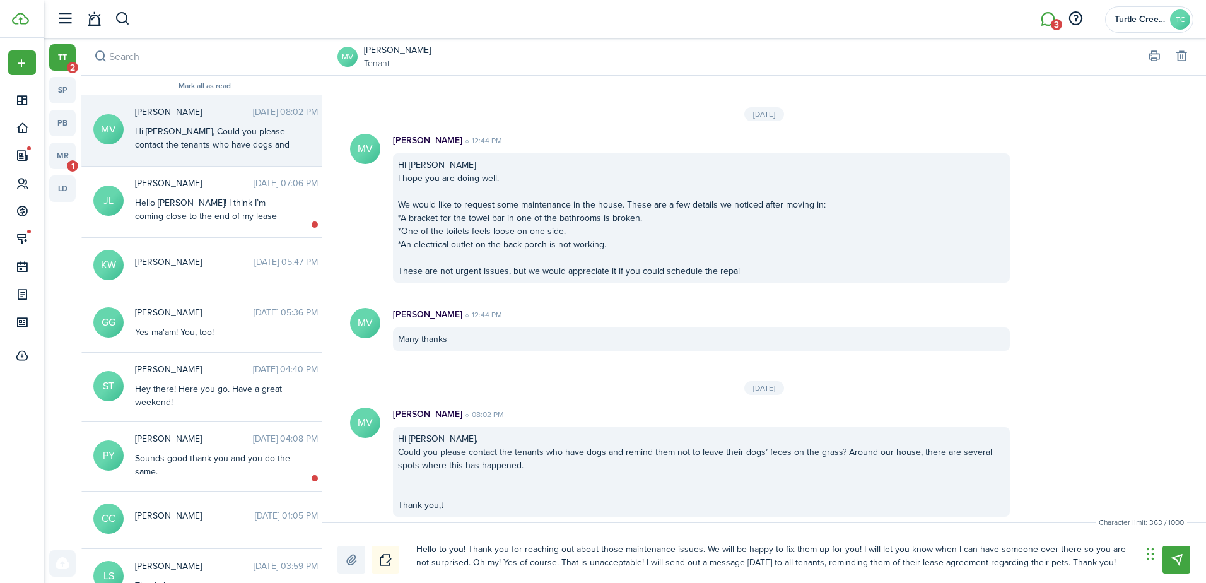
click at [1131, 566] on textarea "Hello to you! Thank you for reaching out about those maintenance issues. We wil…" at bounding box center [774, 556] width 725 height 35
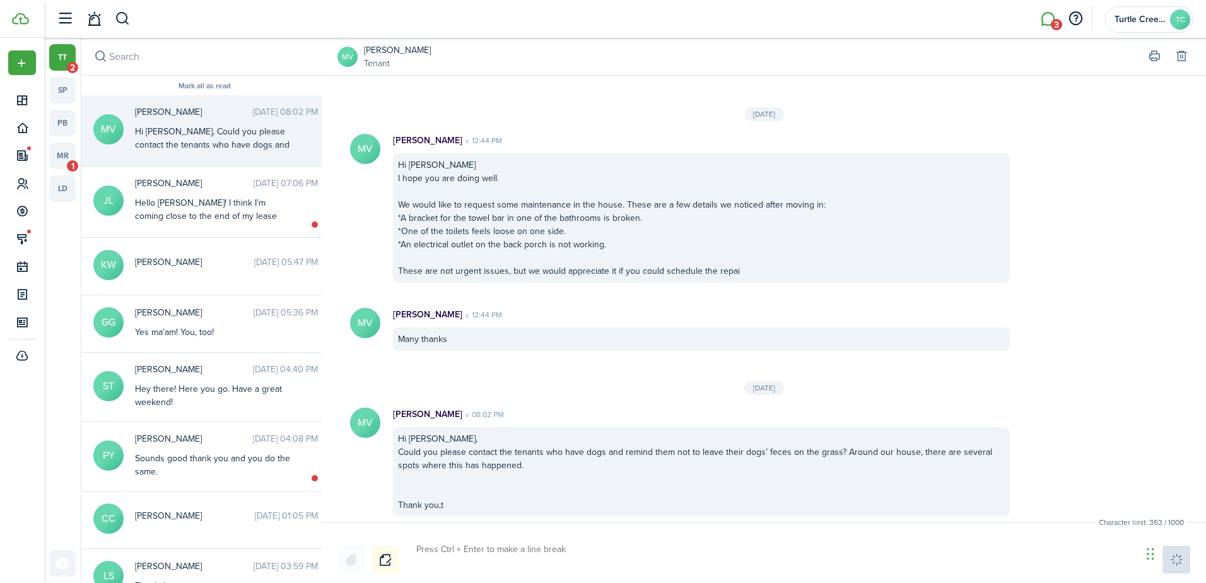
scroll to position [695, 0]
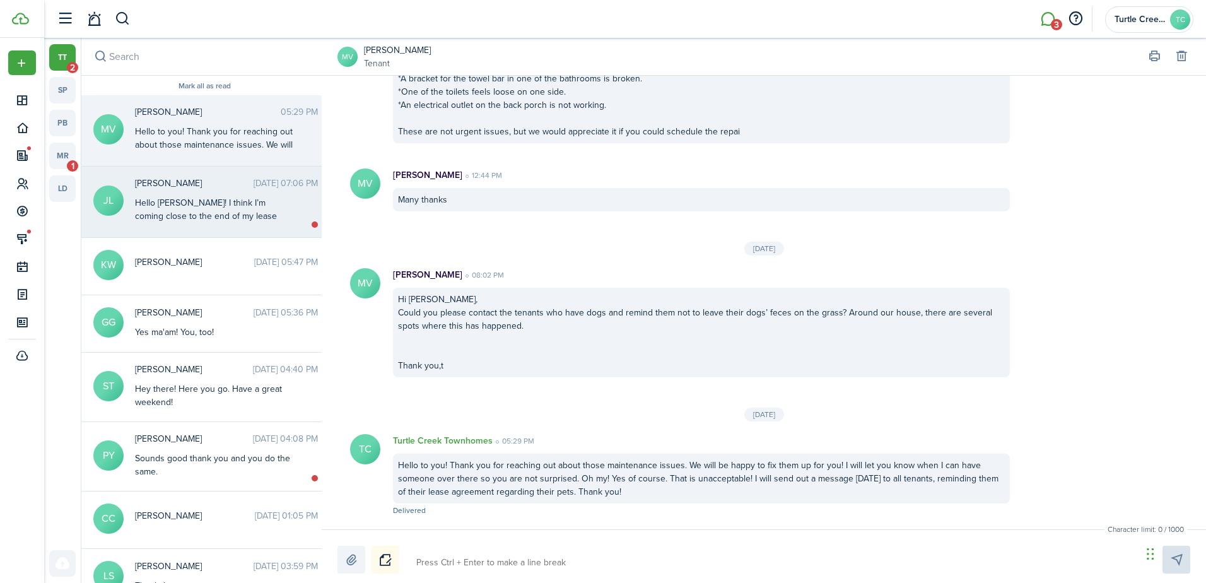
click at [209, 202] on div "Hello [PERSON_NAME]! I think I’m coming close to the end of my lease within the…" at bounding box center [214, 229] width 158 height 66
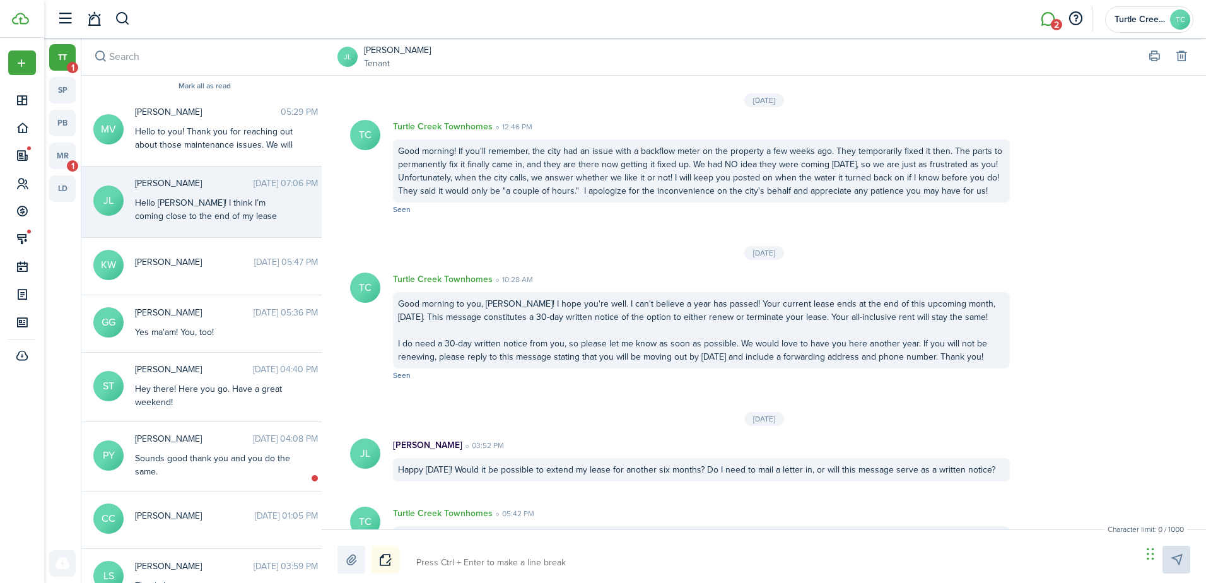
scroll to position [1764, 0]
